Goal: Information Seeking & Learning: Compare options

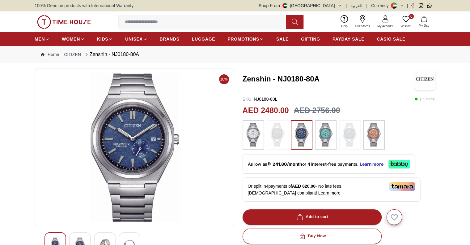
click at [369, 127] on img at bounding box center [373, 134] width 15 height 23
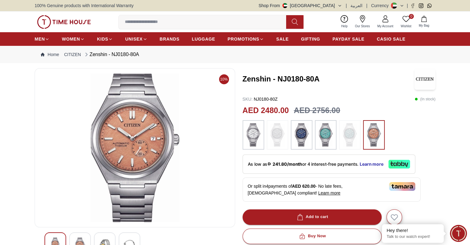
click at [250, 136] on img at bounding box center [253, 134] width 15 height 23
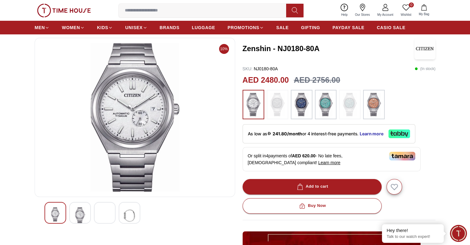
scroll to position [31, 0]
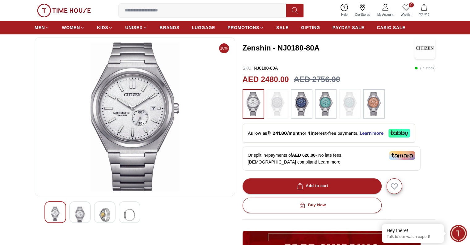
click at [300, 109] on img at bounding box center [301, 103] width 15 height 23
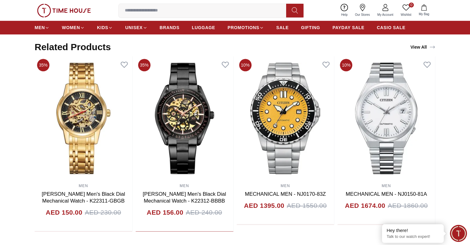
scroll to position [495, 0]
